Goal: Information Seeking & Learning: Check status

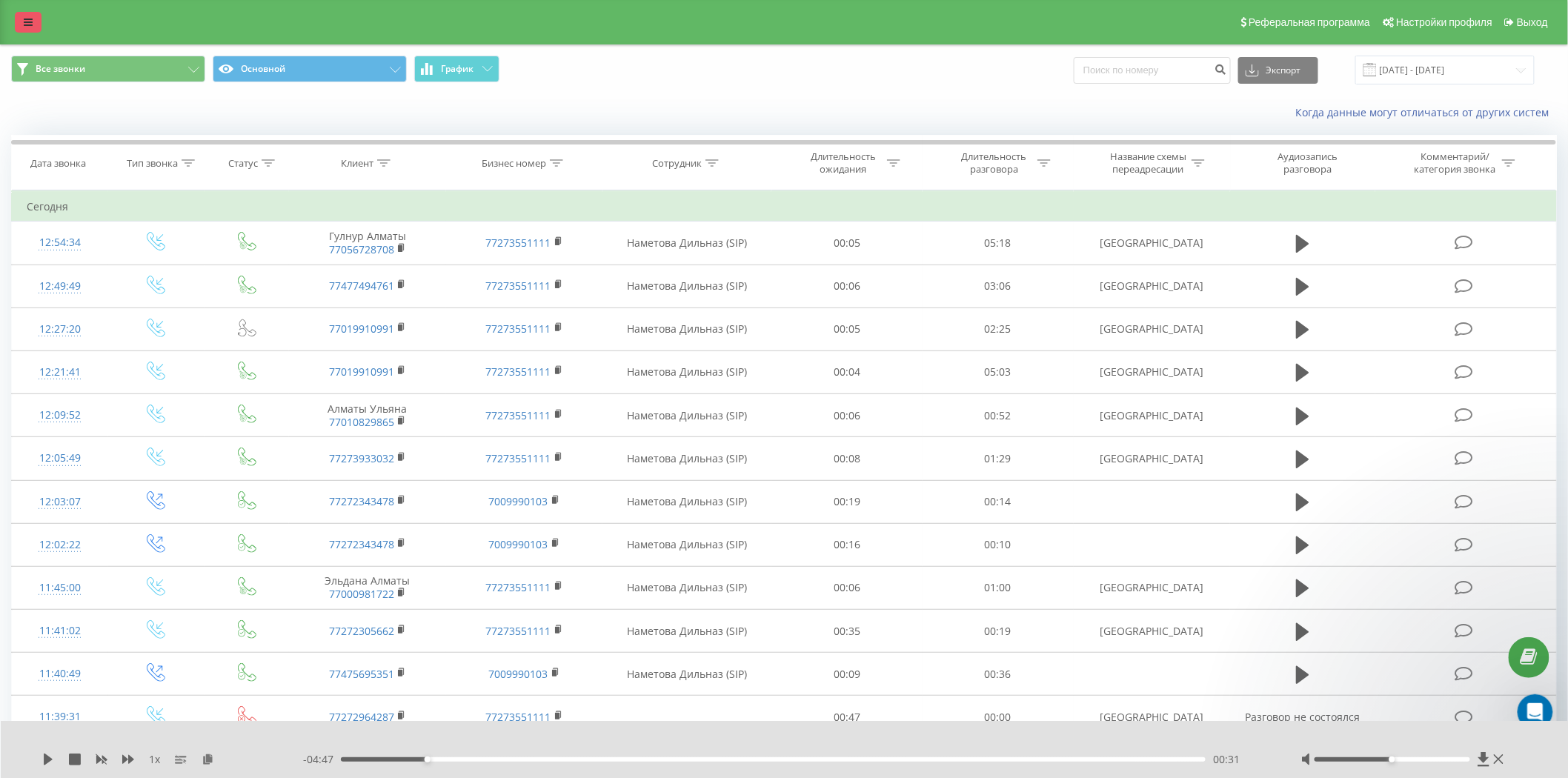
click at [17, 24] on link at bounding box center [28, 22] width 27 height 21
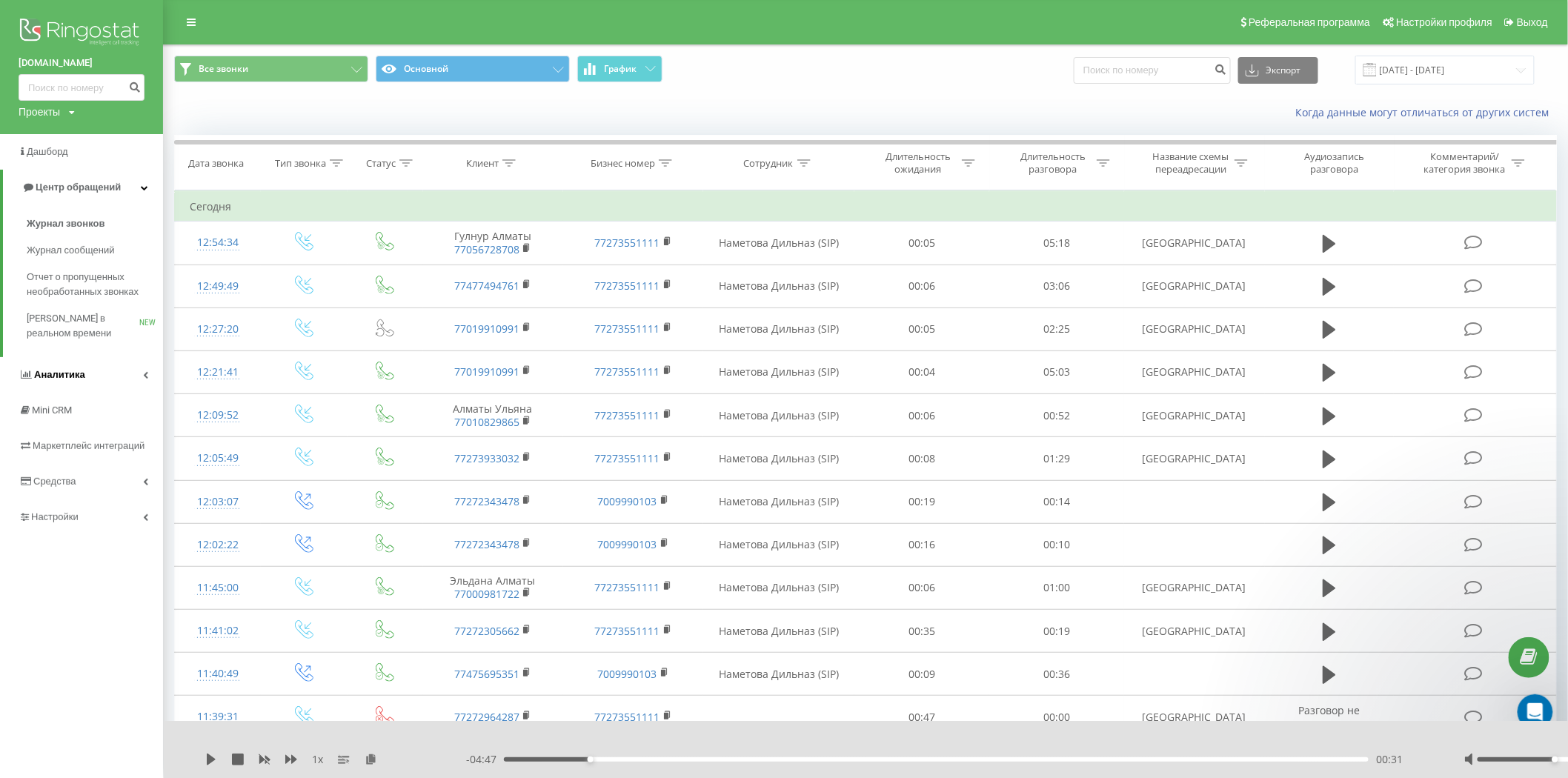
click at [105, 384] on link "Аналитика" at bounding box center [81, 375] width 163 height 36
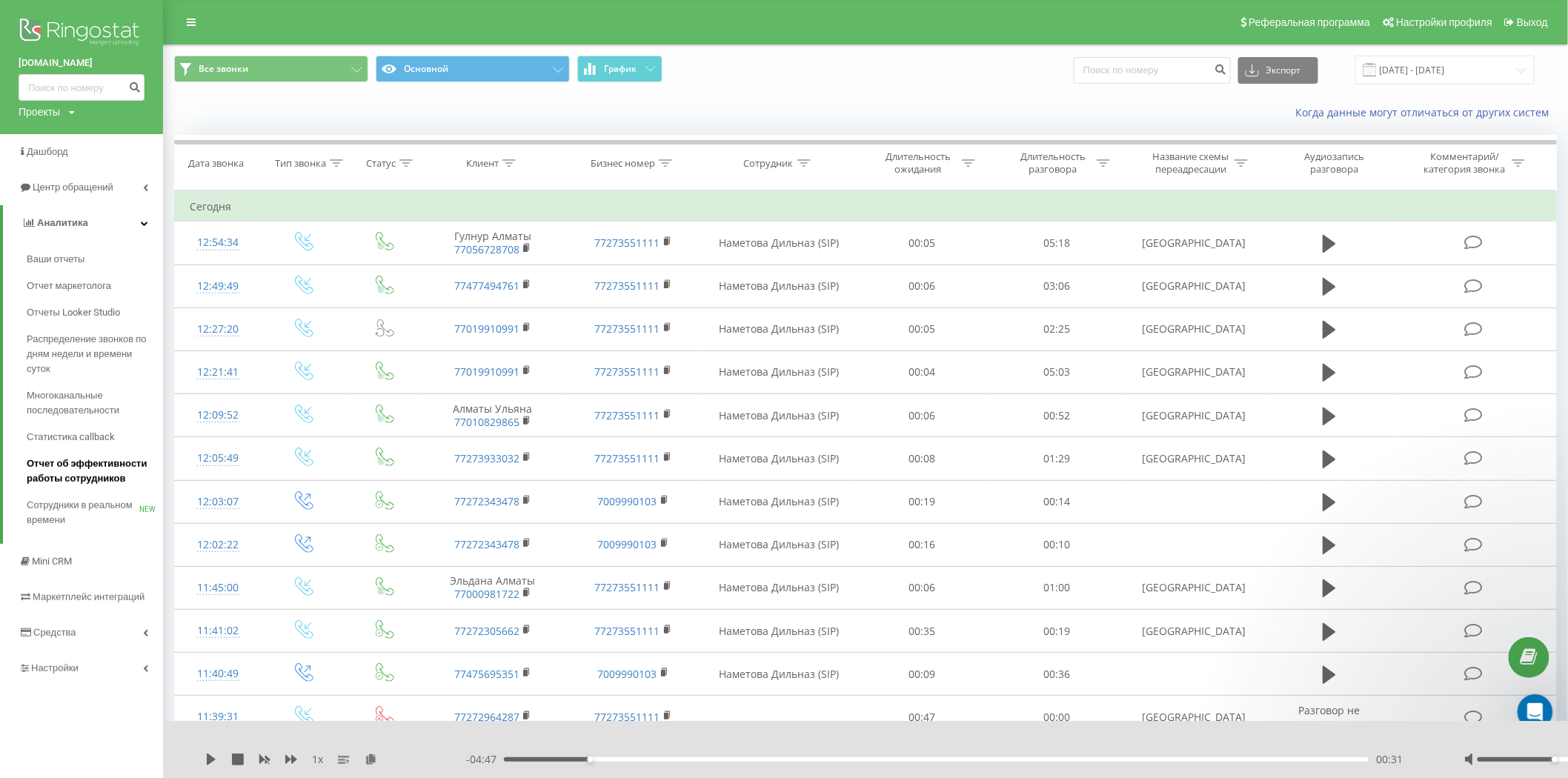
drag, startPoint x: 114, startPoint y: 470, endPoint x: 145, endPoint y: 465, distance: 31.4
click at [114, 470] on span "Отчет об эффективности работы сотрудников" at bounding box center [92, 471] width 129 height 30
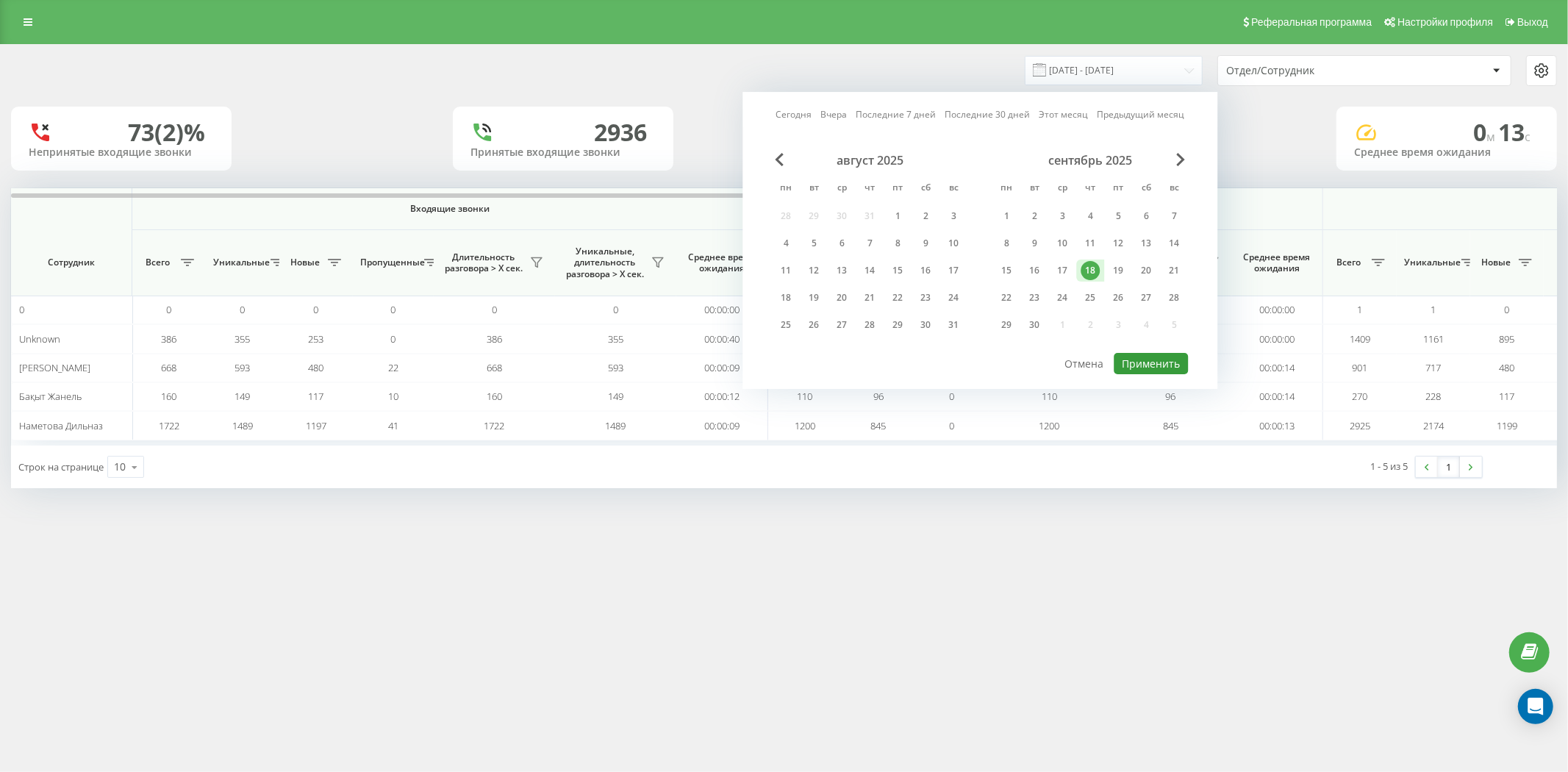
click at [1165, 364] on button "Применить" at bounding box center [1151, 364] width 75 height 21
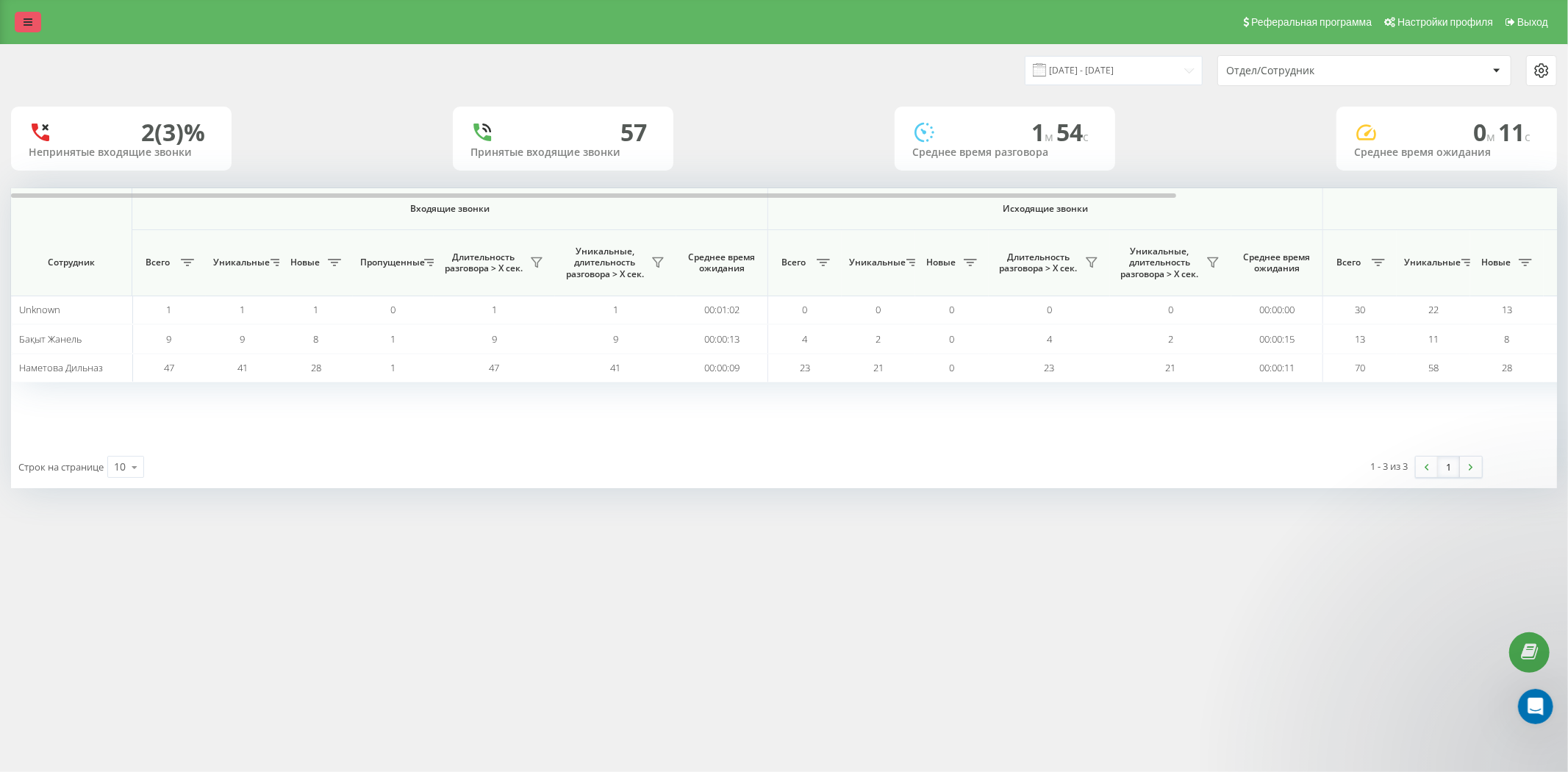
click at [34, 17] on link at bounding box center [28, 22] width 27 height 21
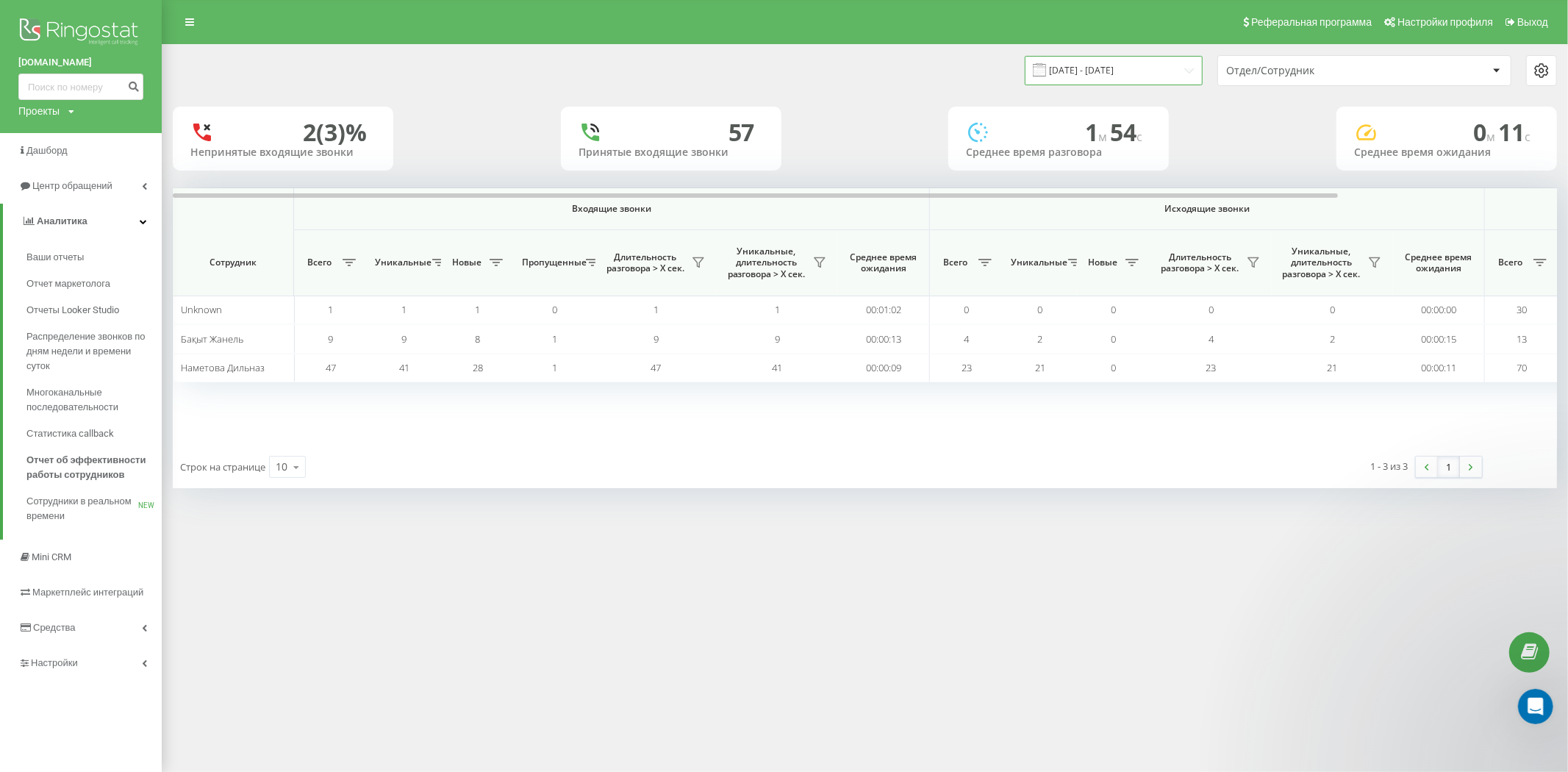
click at [1142, 75] on input "18.09.2025 - 18.09.2025" at bounding box center [1114, 70] width 178 height 29
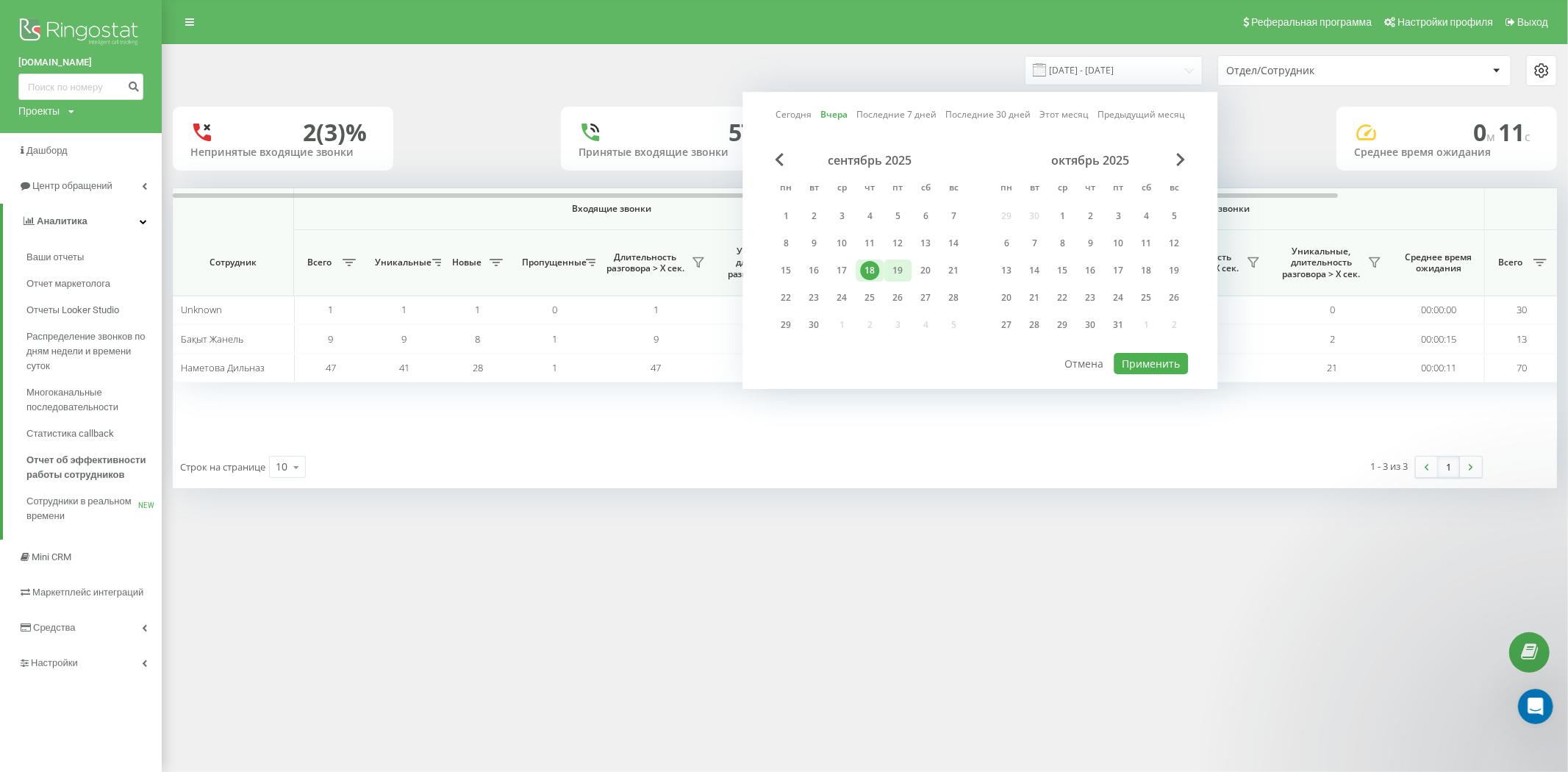
click at [891, 259] on div "19" at bounding box center [897, 270] width 28 height 22
click at [1173, 357] on button "Применить" at bounding box center [1151, 364] width 75 height 21
type input "[DATE] - [DATE]"
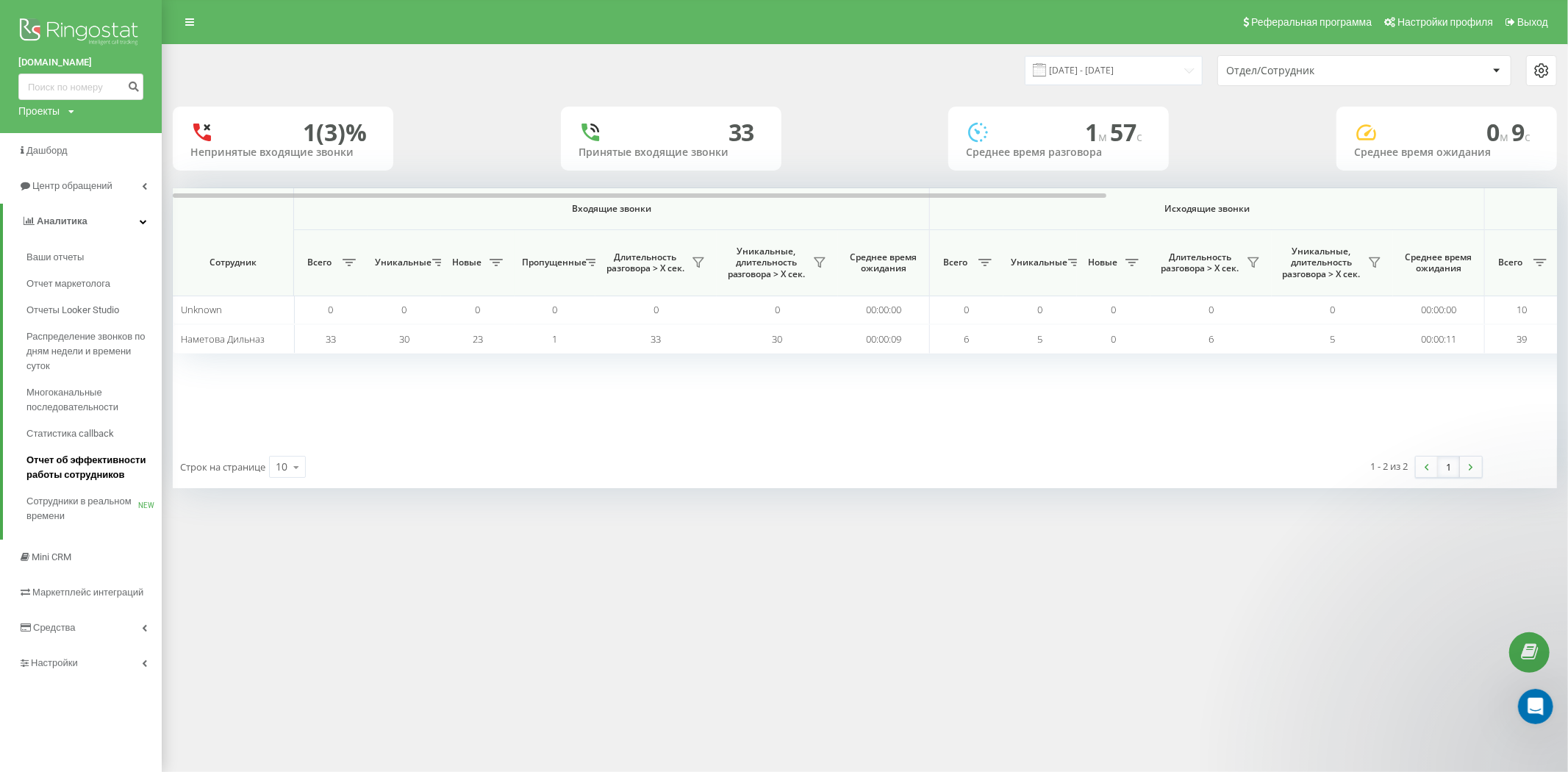
click at [86, 458] on span "Отчет об эффективности работы сотрудников" at bounding box center [91, 468] width 128 height 30
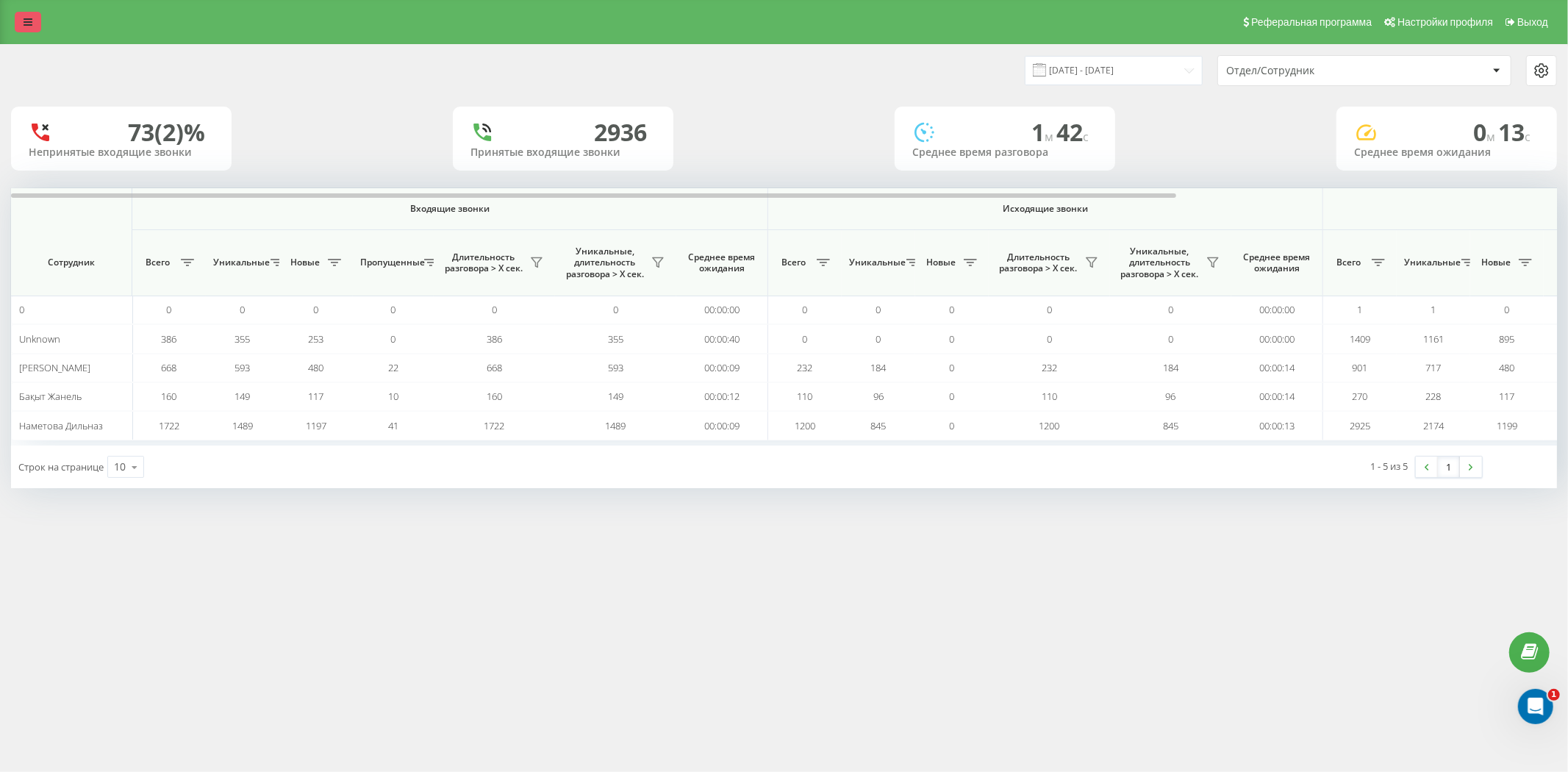
click at [26, 21] on icon at bounding box center [28, 22] width 9 height 11
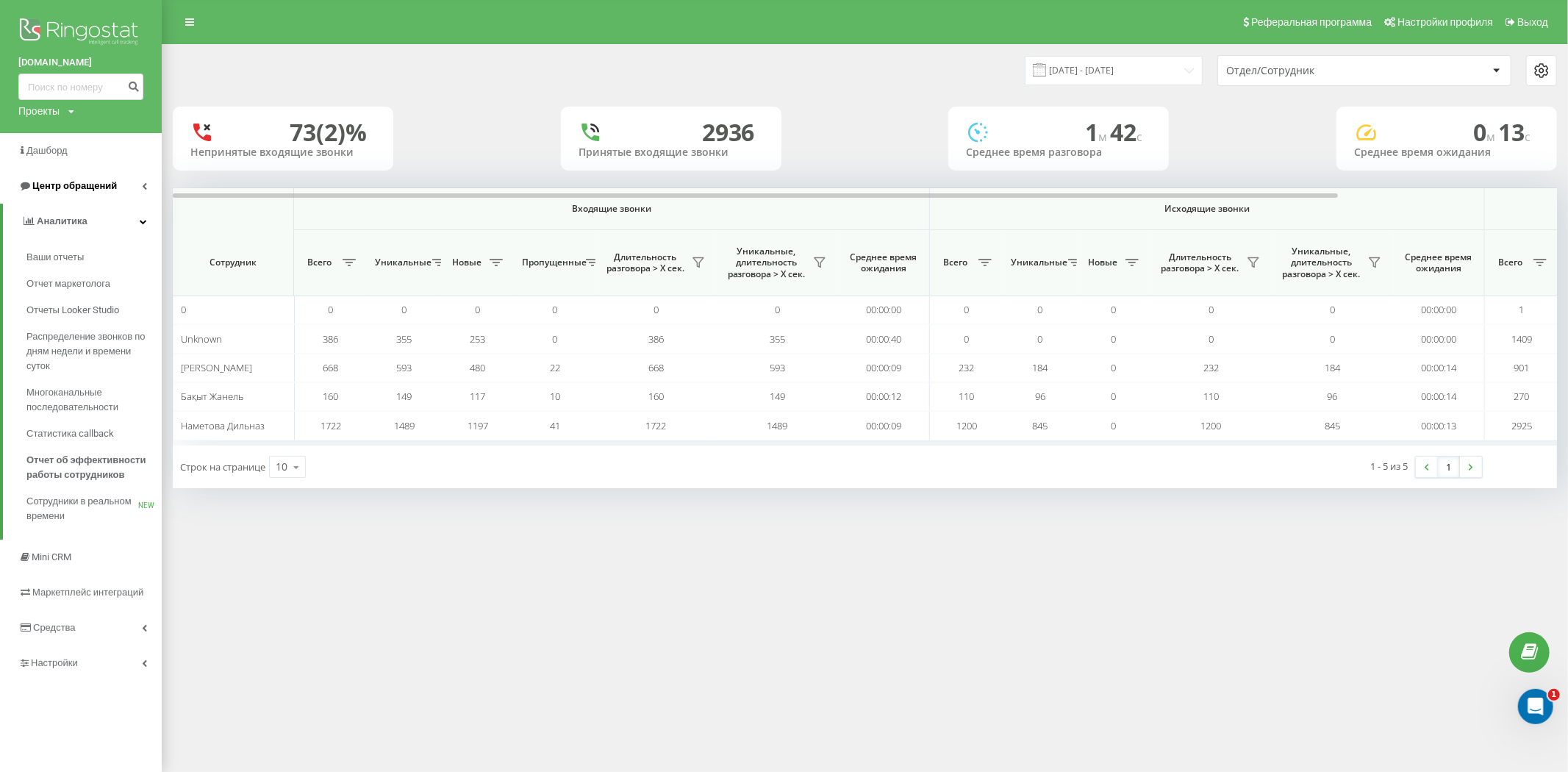
click at [113, 177] on link "Центр обращений" at bounding box center [80, 186] width 162 height 35
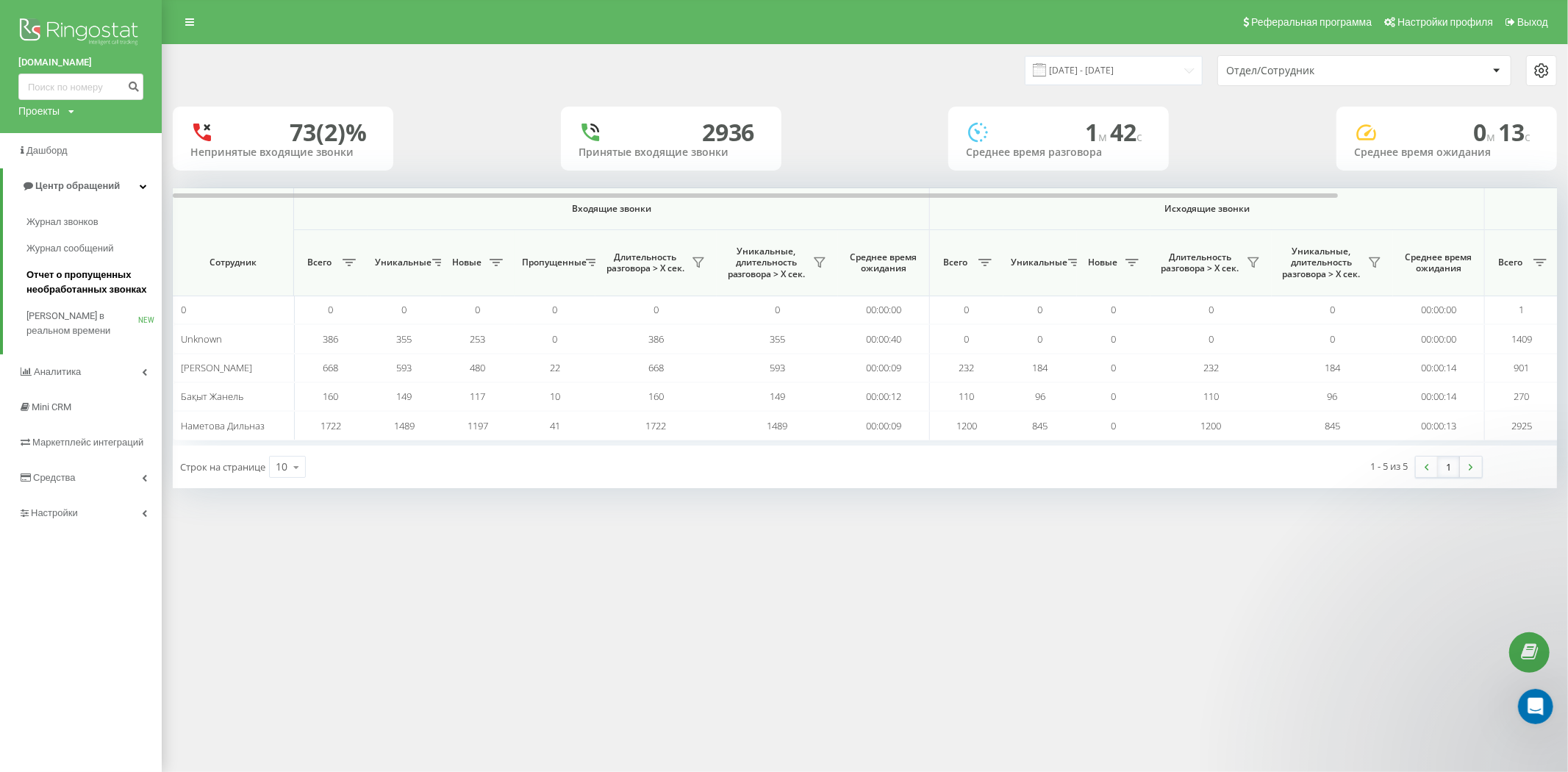
click at [78, 292] on span "Отчет о пропущенных необработанных звонках" at bounding box center [91, 282] width 128 height 30
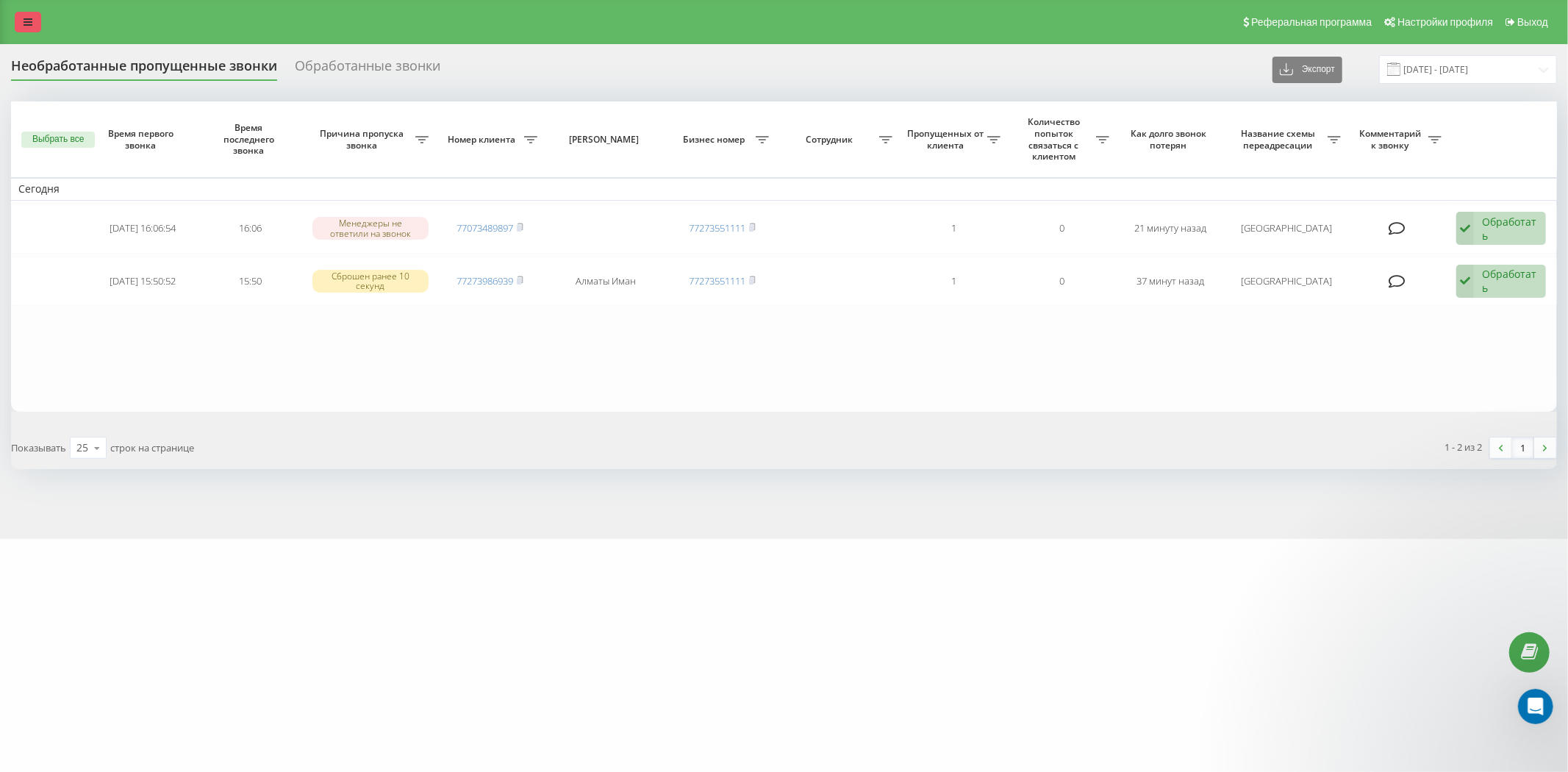
click at [31, 23] on icon at bounding box center [28, 22] width 9 height 11
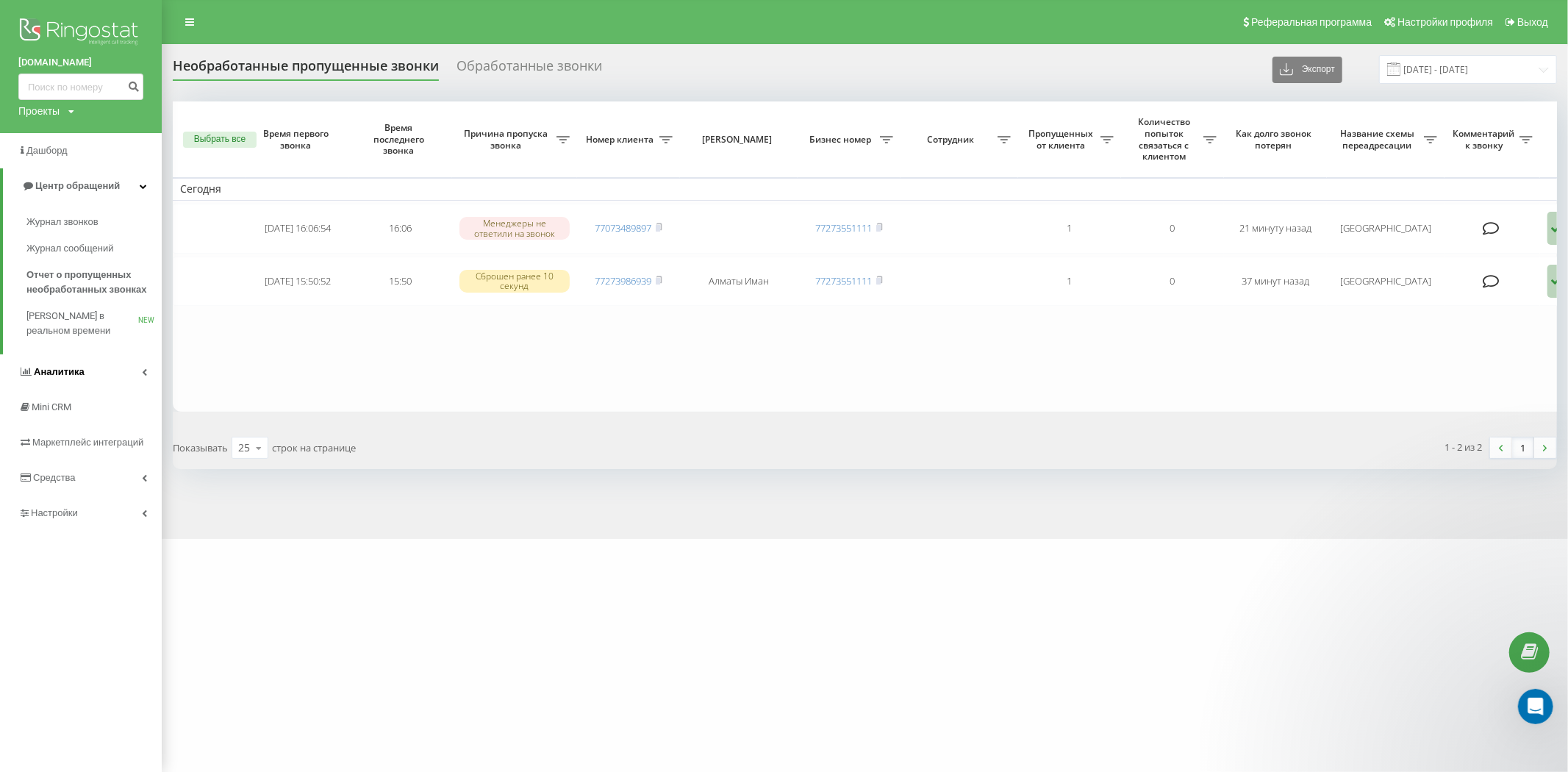
click at [98, 377] on link "Аналитика" at bounding box center [80, 372] width 162 height 35
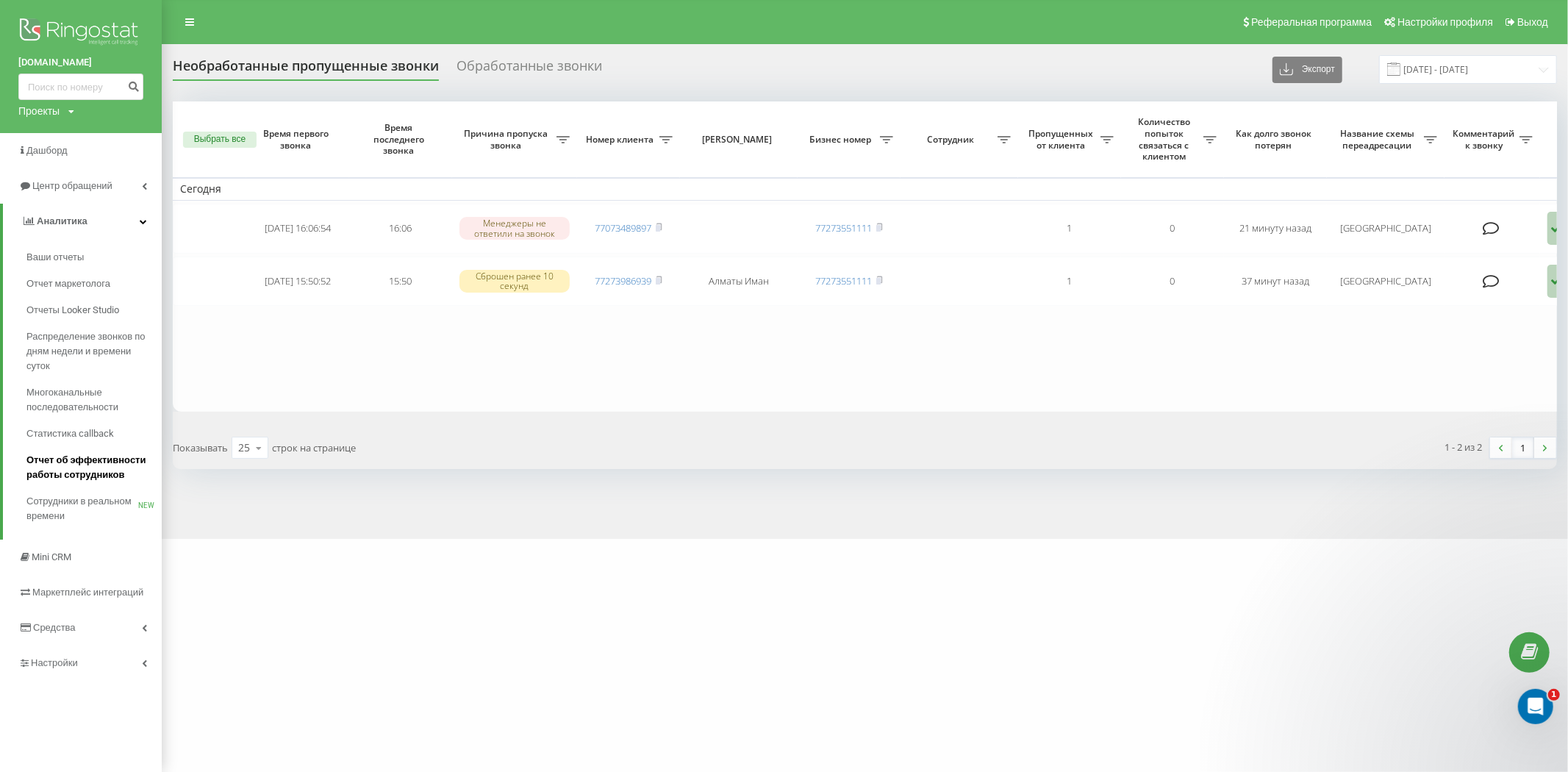
click at [72, 466] on span "Отчет об эффективности работы сотрудников" at bounding box center [91, 468] width 128 height 30
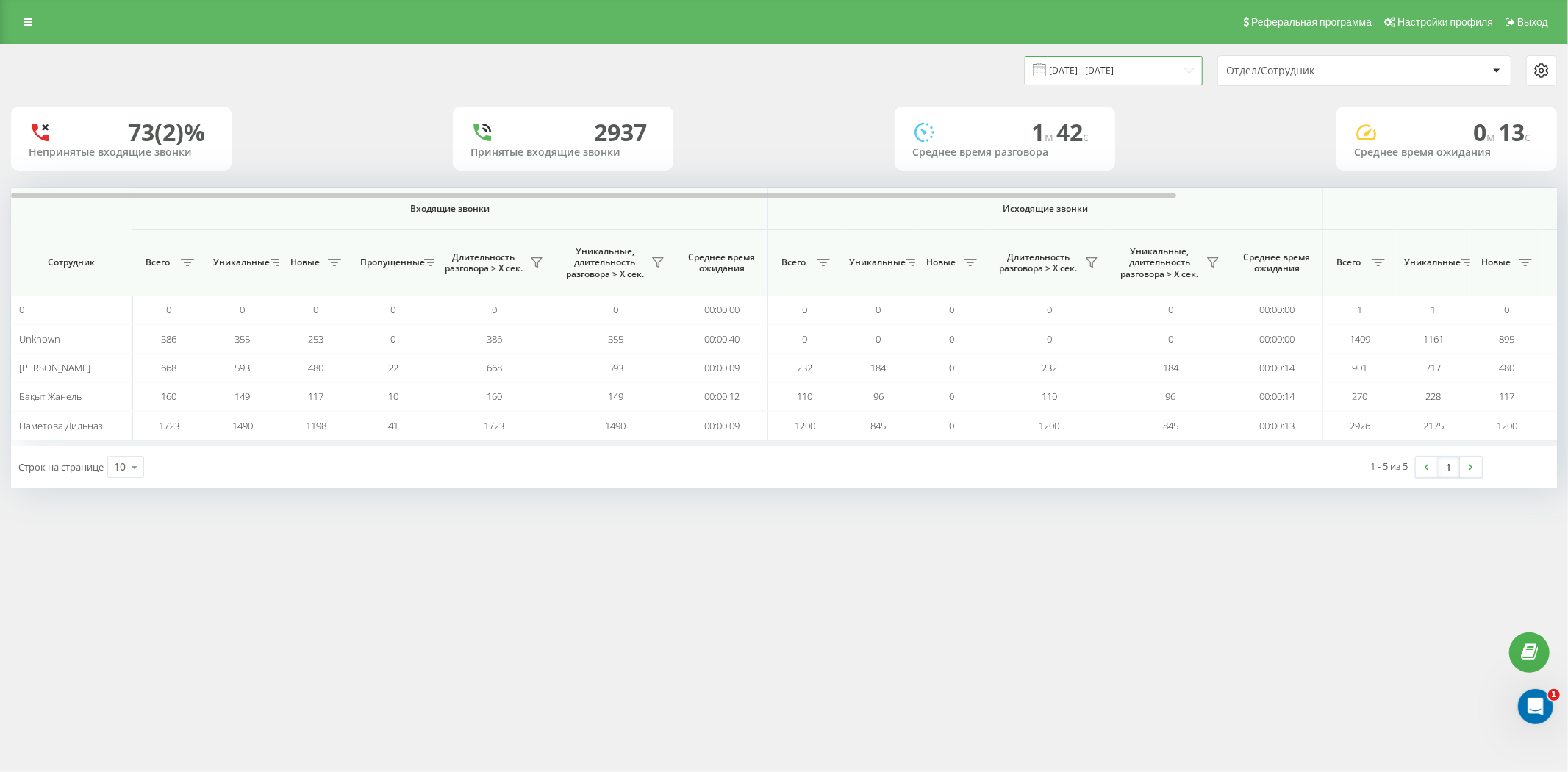
click at [1078, 69] on input "[DATE] - [DATE]" at bounding box center [1114, 70] width 178 height 29
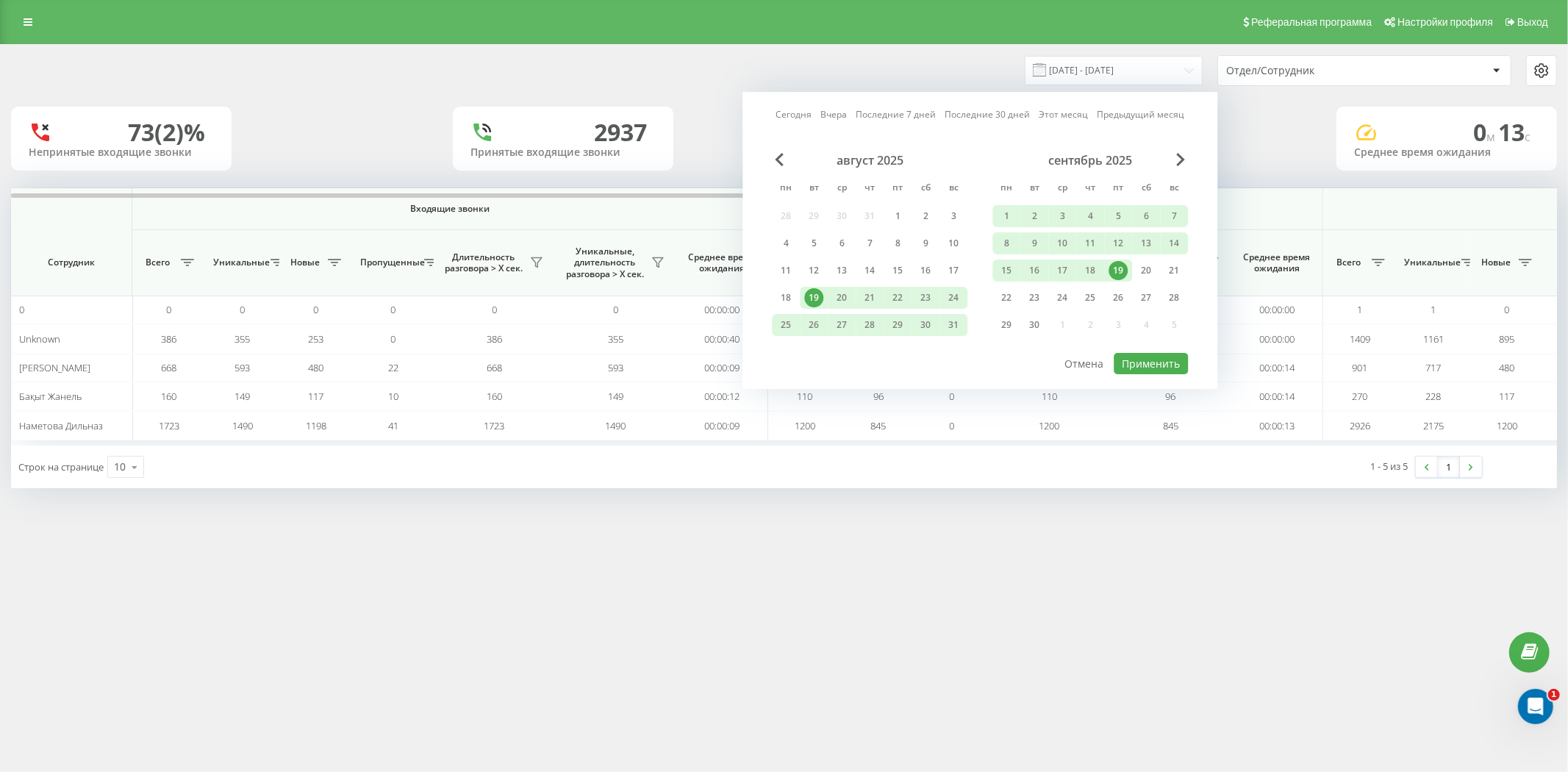
click at [1116, 268] on div "19" at bounding box center [1119, 271] width 19 height 19
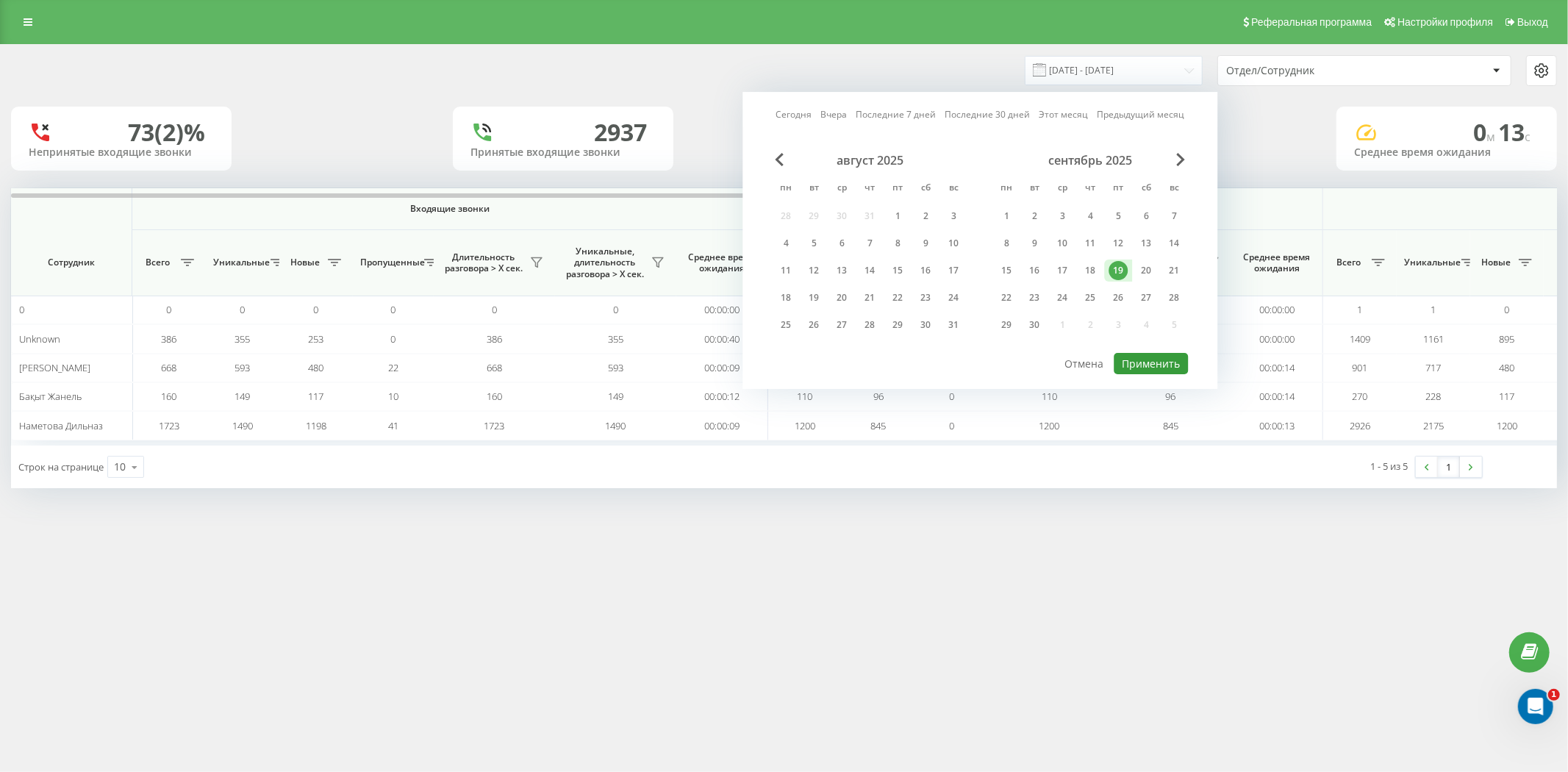
click at [1143, 365] on button "Применить" at bounding box center [1151, 364] width 75 height 21
type input "[DATE] - [DATE]"
